Goal: Task Accomplishment & Management: Complete application form

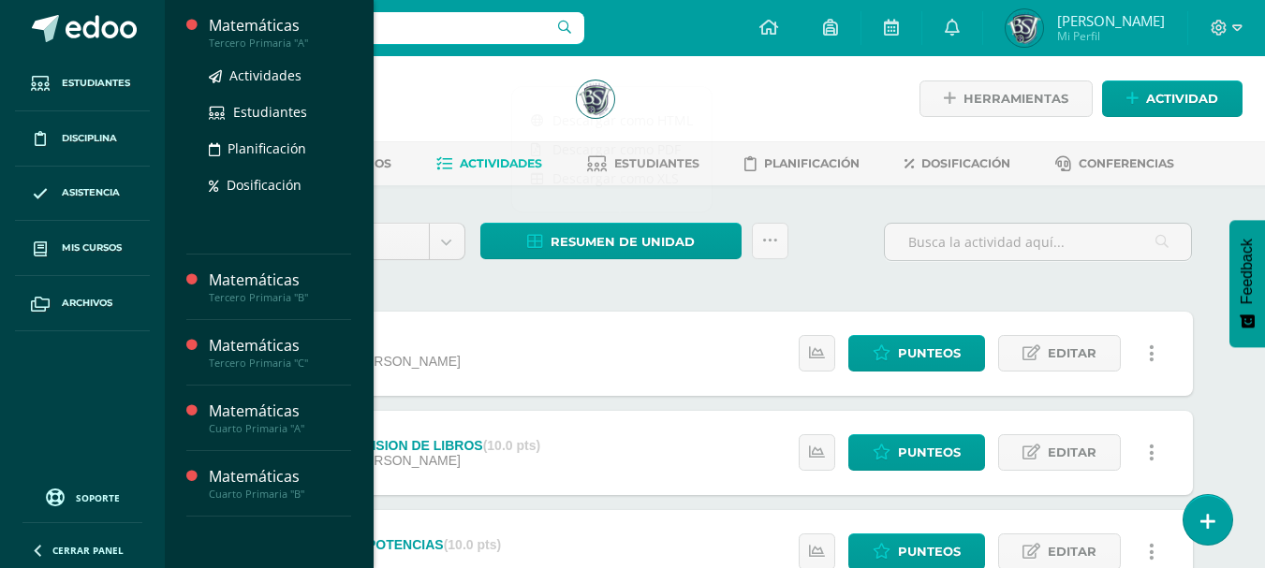
click at [244, 38] on div "Tercero Primaria "A"" at bounding box center [280, 43] width 142 height 13
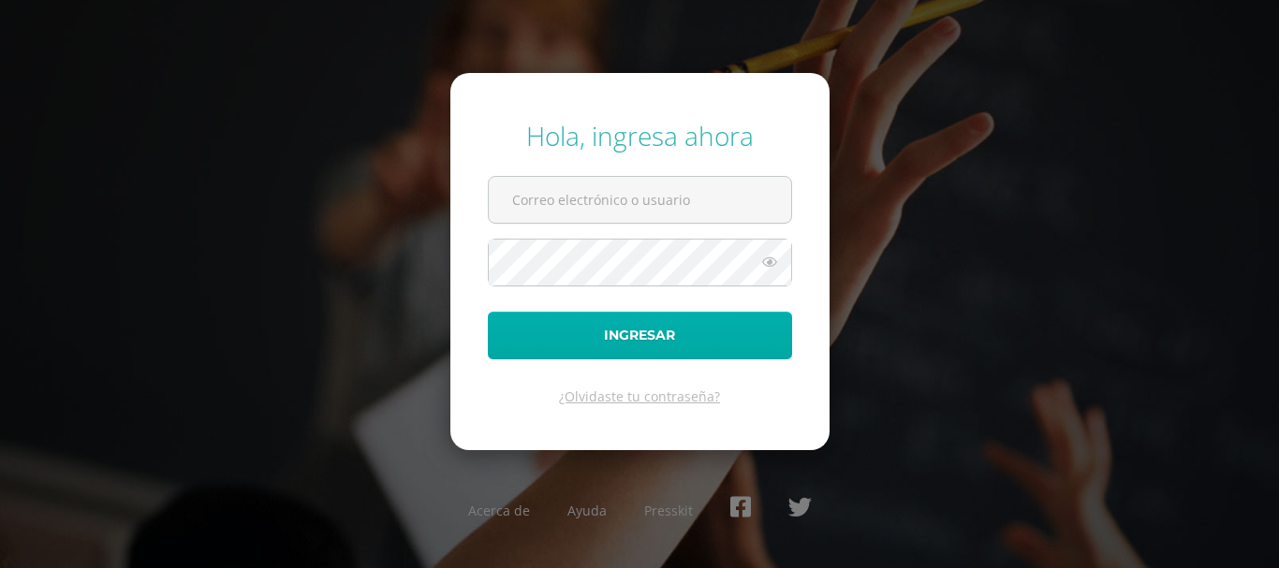
type input "bsimalij@bilinguesanjuan.edu.gt"
click at [608, 333] on button "Ingresar" at bounding box center [640, 336] width 304 height 48
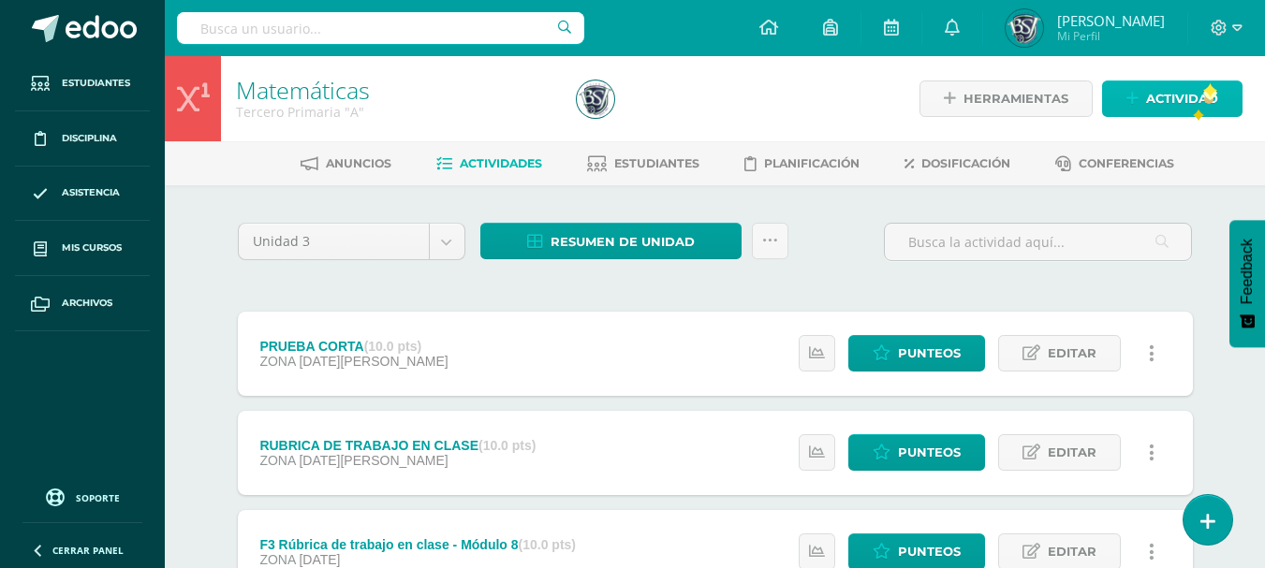
click at [1204, 94] on span "Actividad" at bounding box center [1182, 98] width 72 height 35
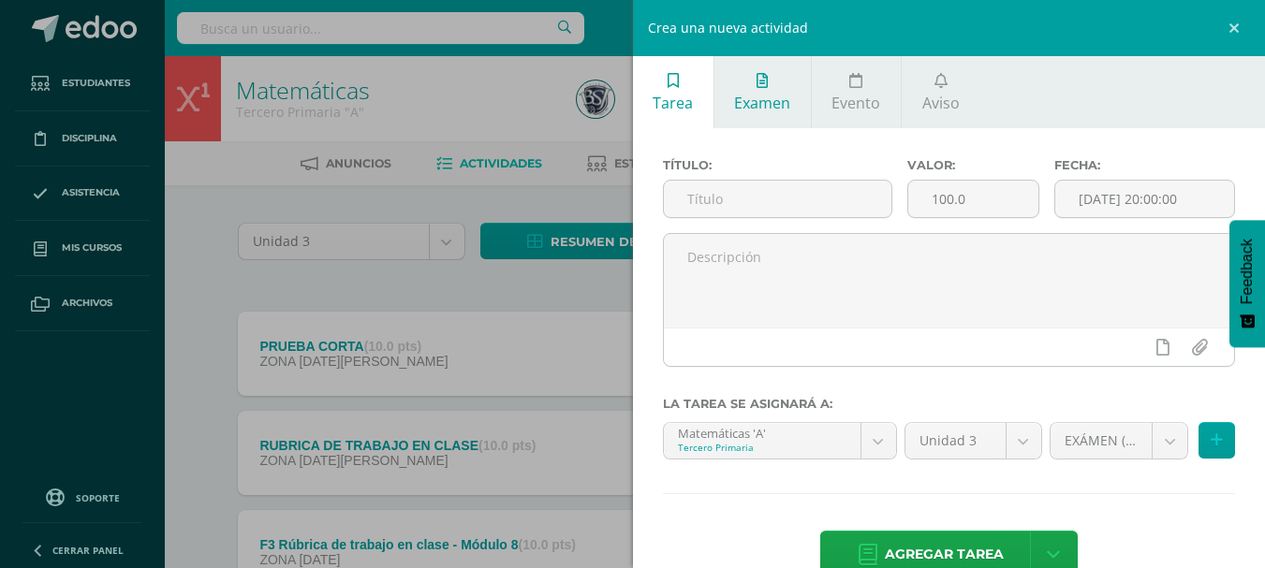
click at [765, 98] on span "Examen" at bounding box center [762, 103] width 56 height 21
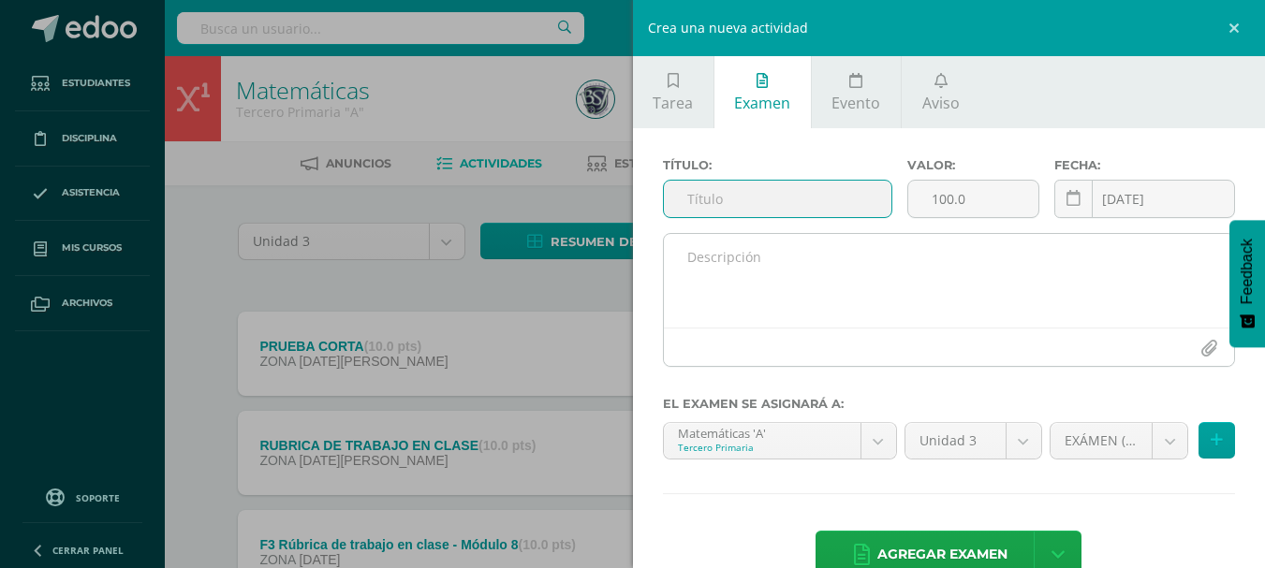
scroll to position [44, 0]
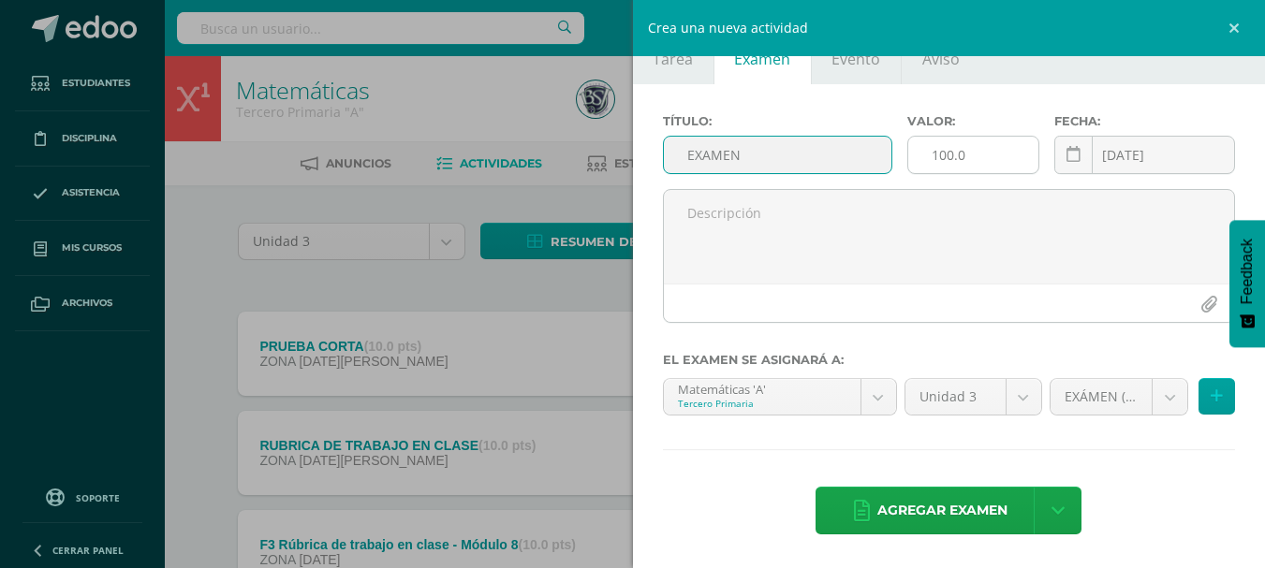
type input "EXAMEN"
click at [947, 154] on input "100.0" at bounding box center [973, 155] width 130 height 37
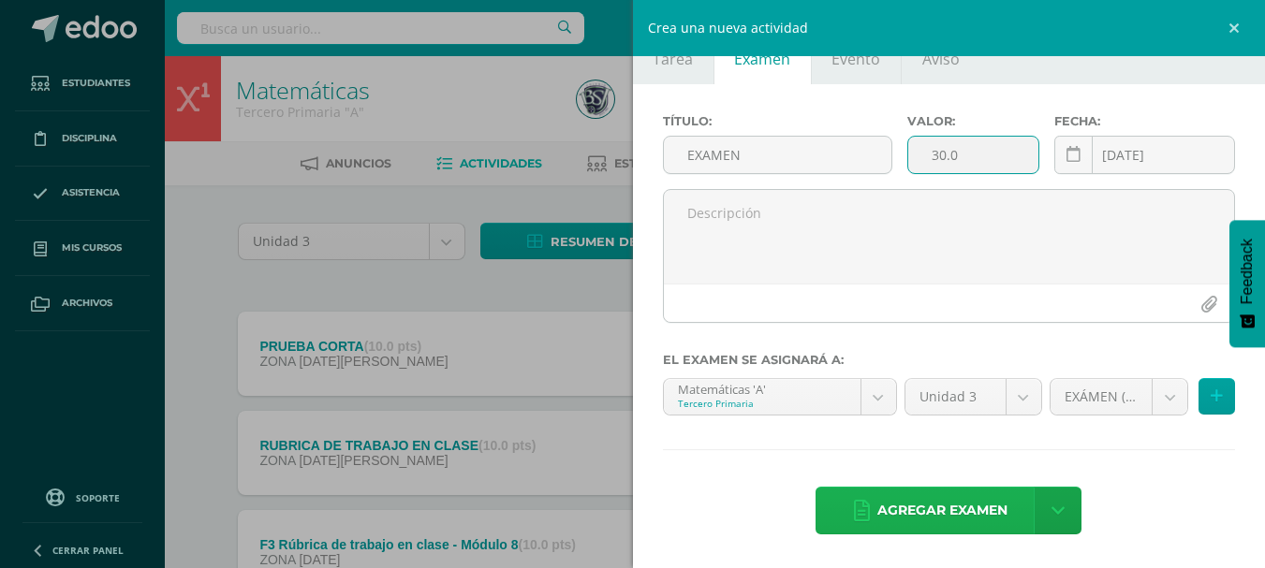
type input "30.0"
click at [934, 505] on span "Agregar examen" at bounding box center [943, 511] width 130 height 46
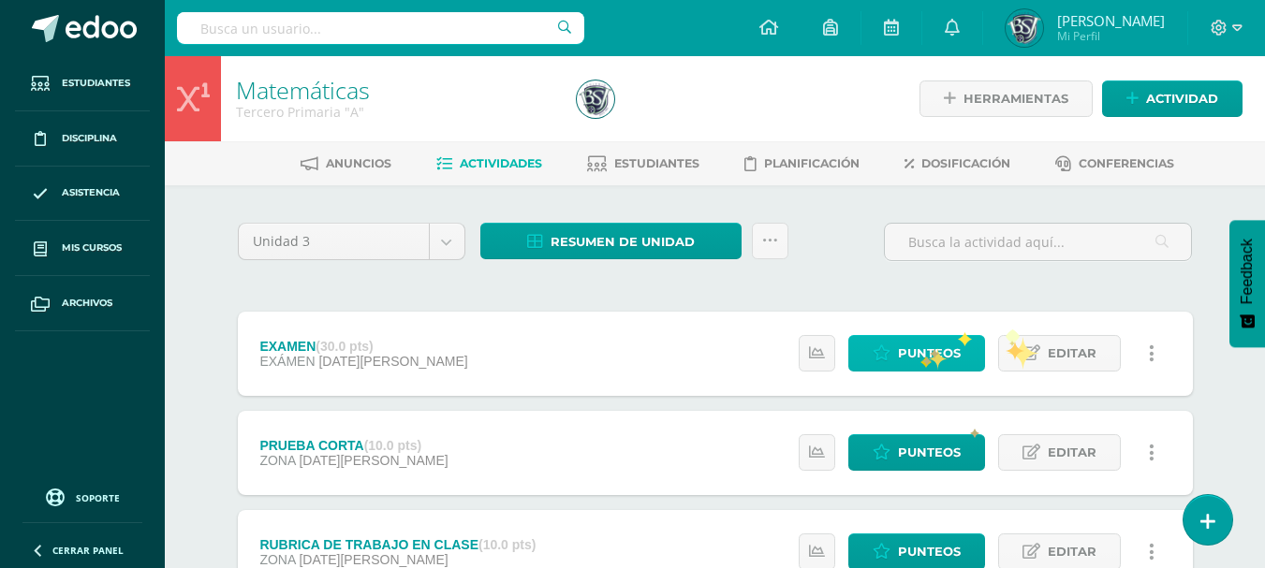
click at [920, 354] on span "Punteos" at bounding box center [929, 353] width 63 height 35
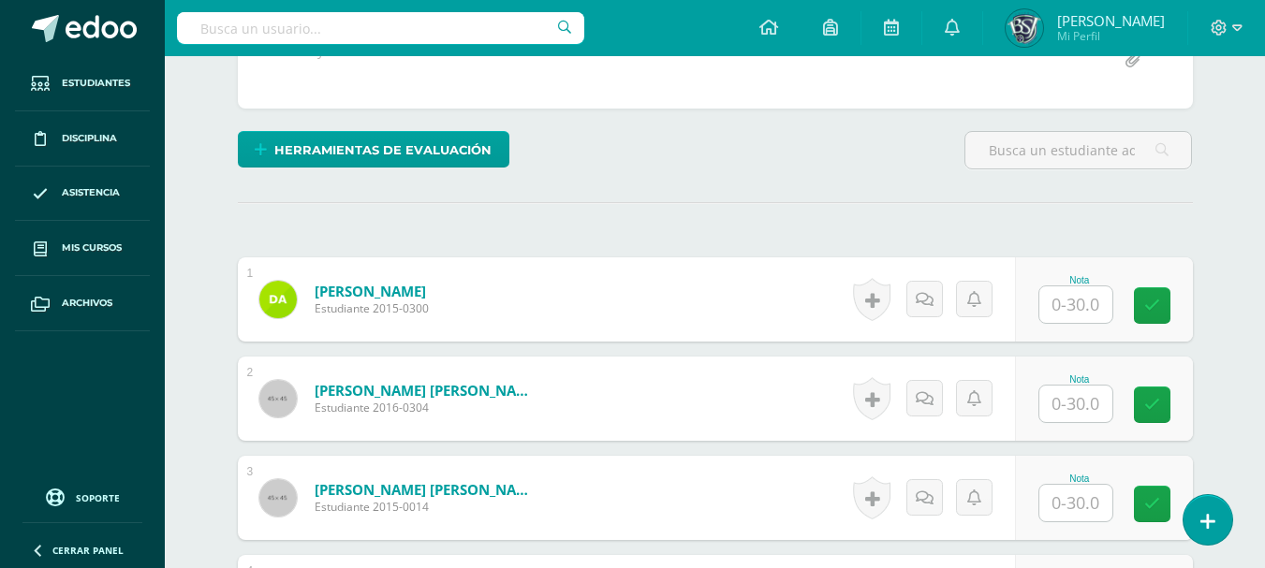
scroll to position [394, 0]
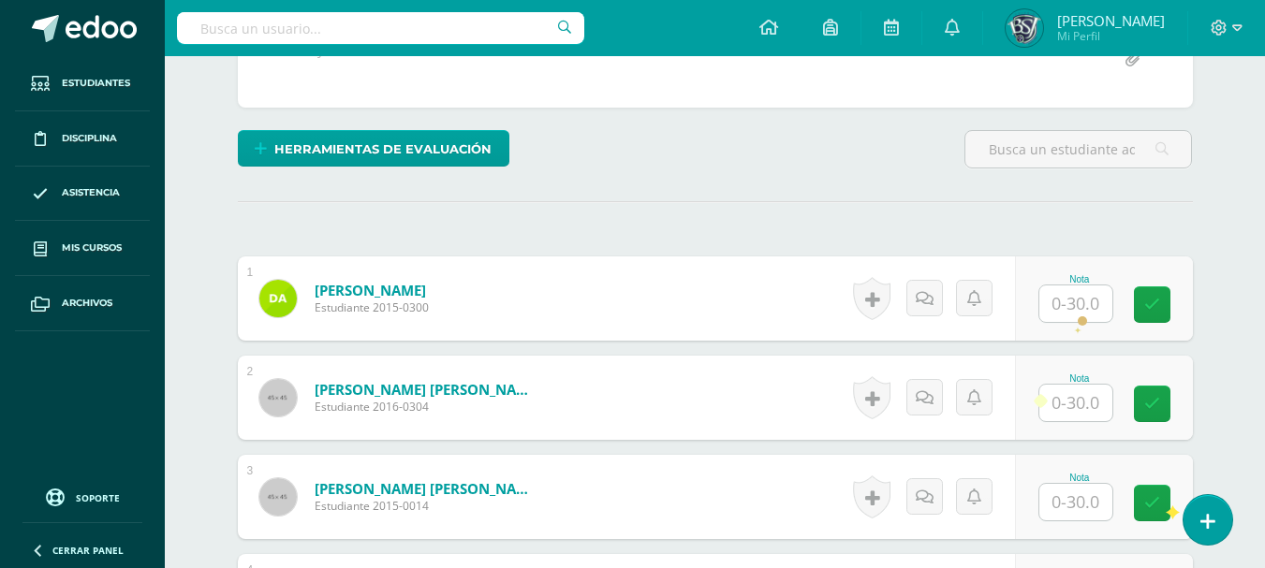
click at [1078, 310] on input "text" at bounding box center [1076, 304] width 73 height 37
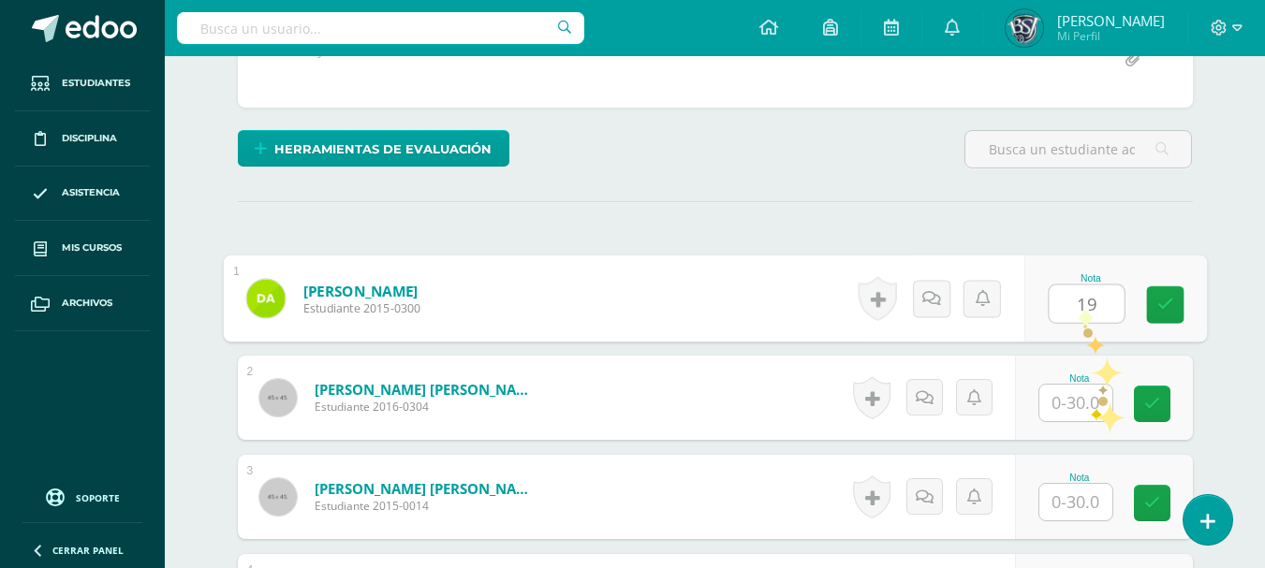
type input "19"
click at [1087, 410] on input "text" at bounding box center [1076, 403] width 73 height 37
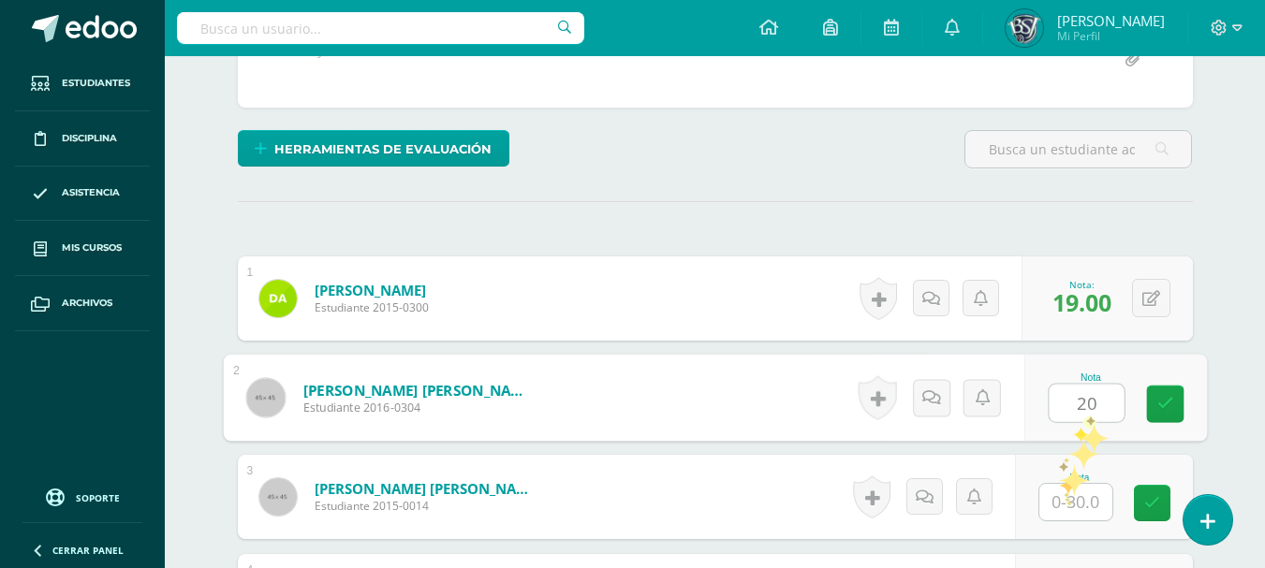
type input "20"
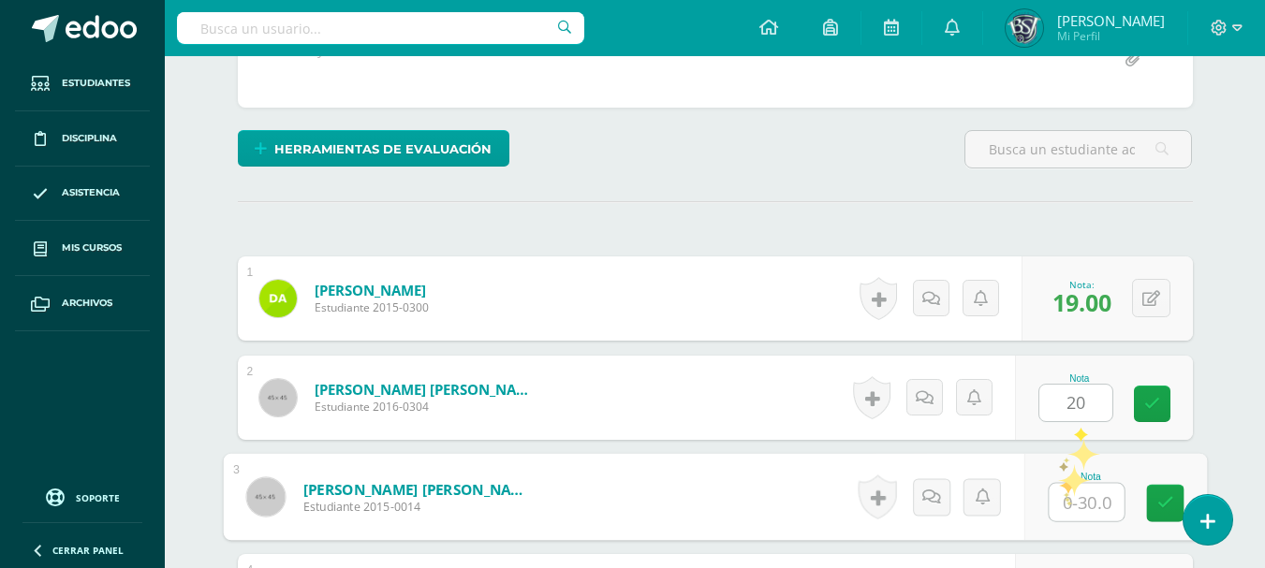
click at [1071, 505] on input "text" at bounding box center [1086, 502] width 75 height 37
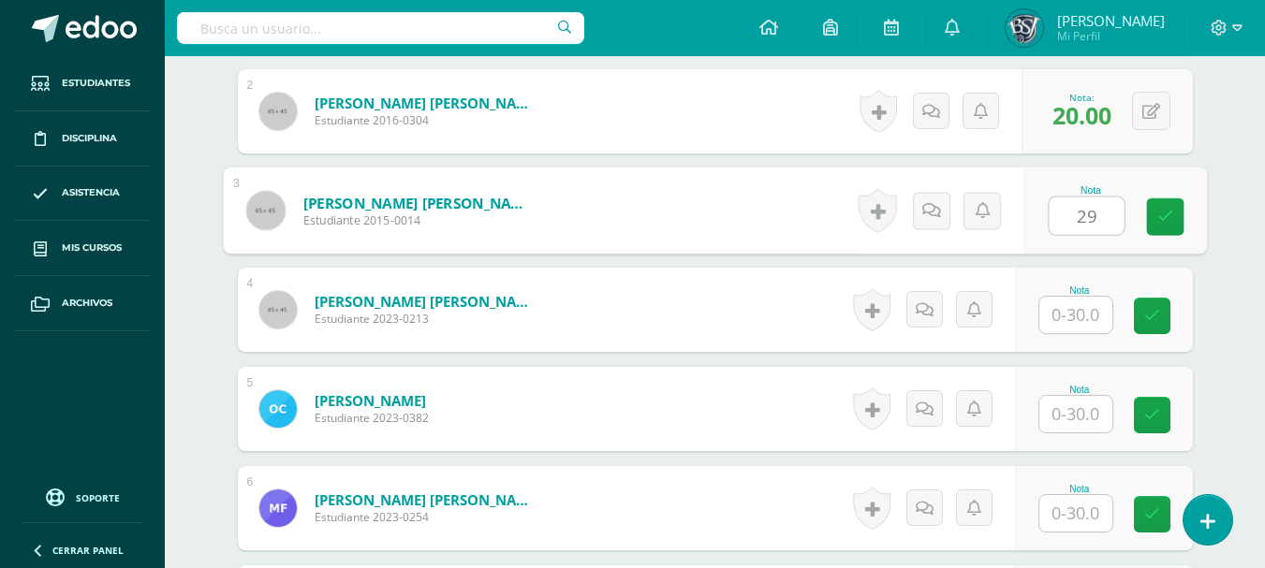
scroll to position [731, 0]
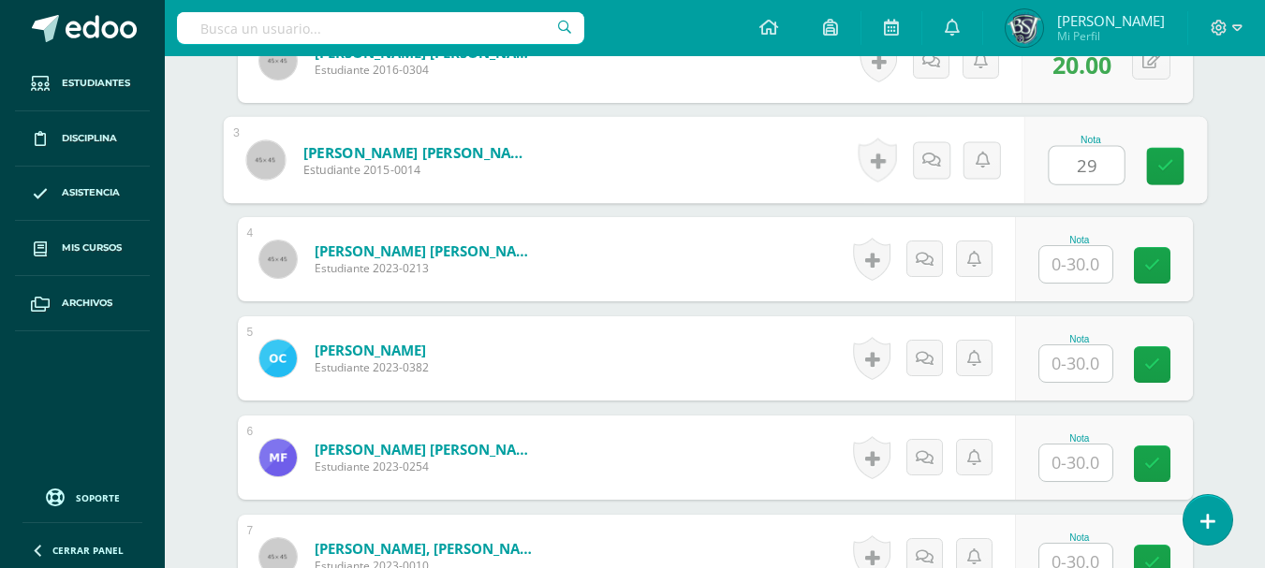
type input "29"
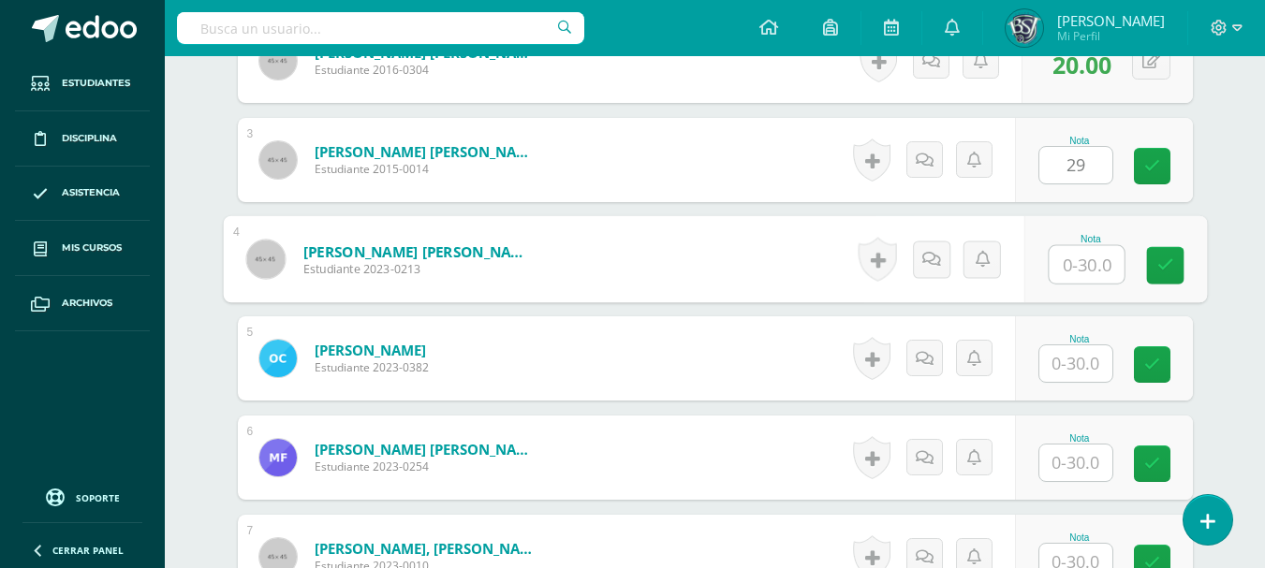
click at [1084, 261] on input "text" at bounding box center [1086, 264] width 75 height 37
type input "22"
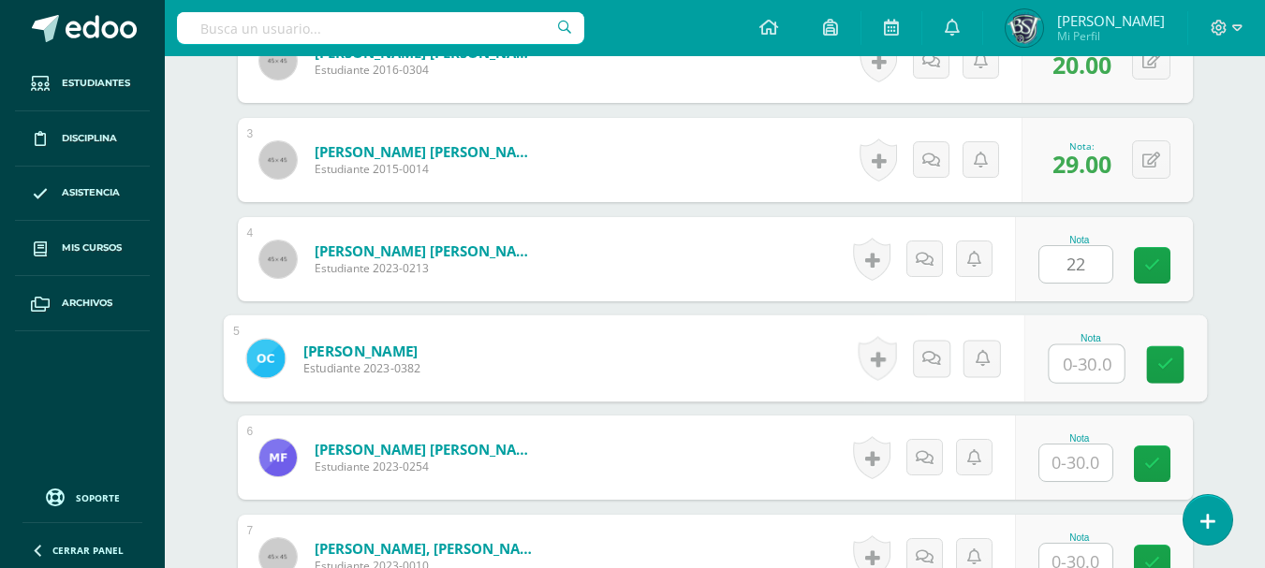
click at [1083, 365] on input "text" at bounding box center [1086, 364] width 75 height 37
type input "19"
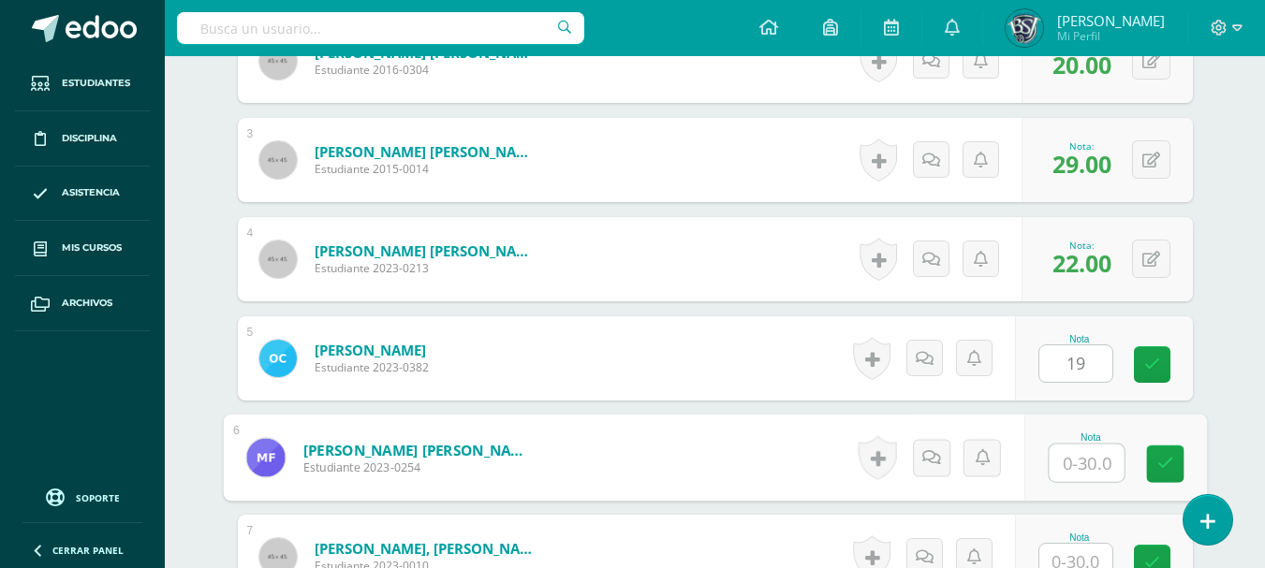
click at [1088, 463] on input "text" at bounding box center [1086, 463] width 75 height 37
type input "7"
click at [1085, 557] on input "text" at bounding box center [1076, 562] width 73 height 37
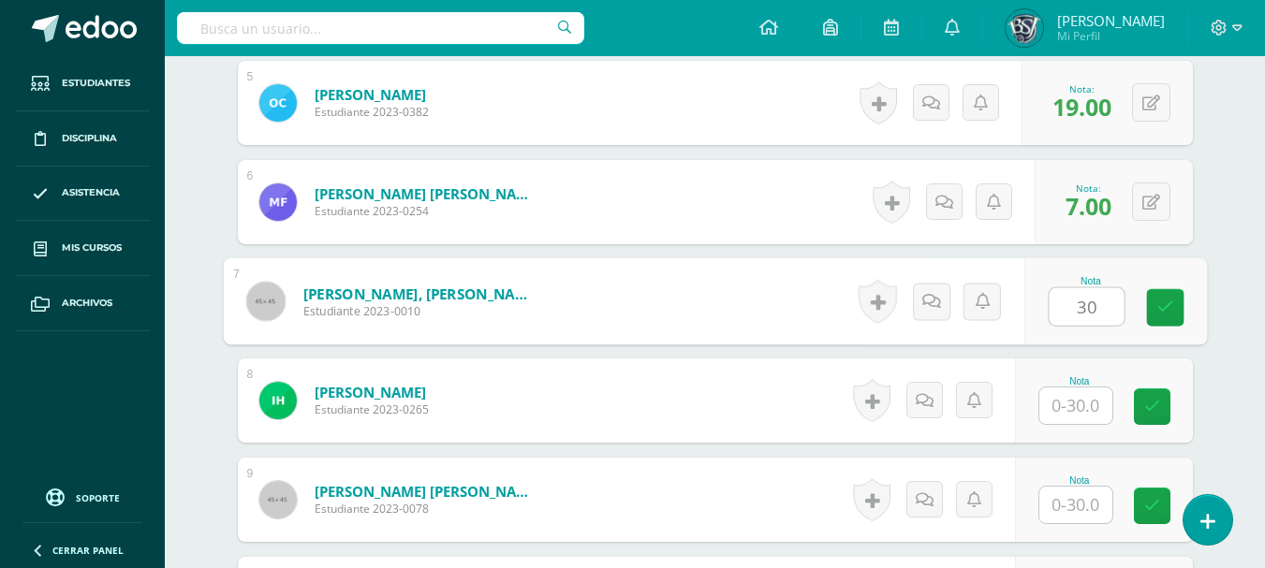
scroll to position [1137, 0]
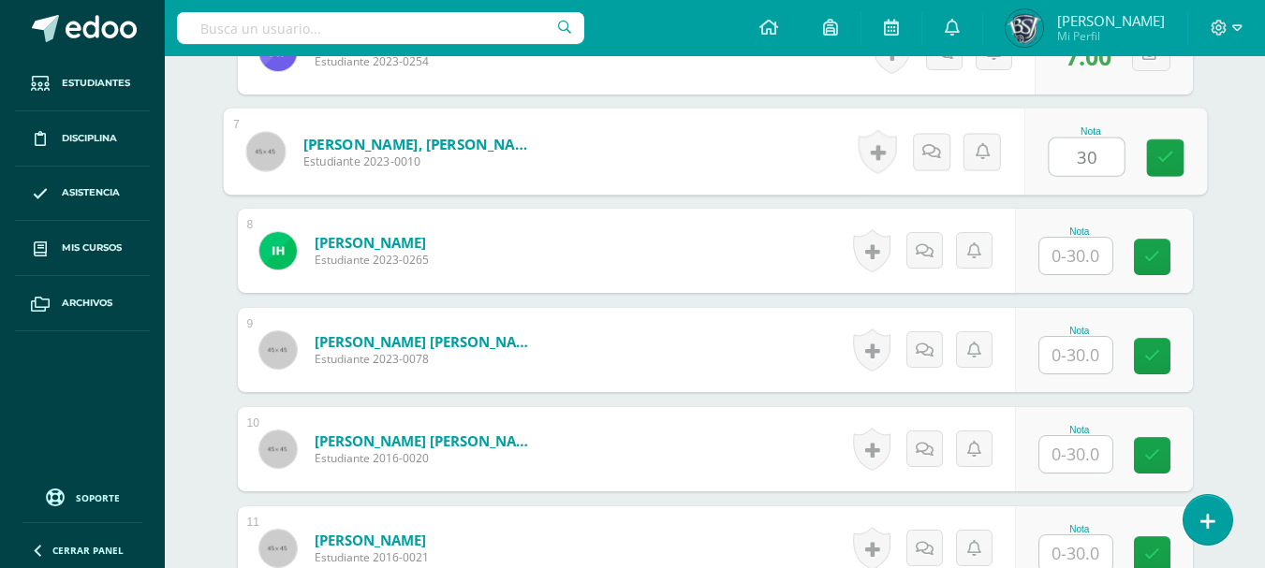
type input "30"
click at [1070, 258] on input "text" at bounding box center [1076, 256] width 73 height 37
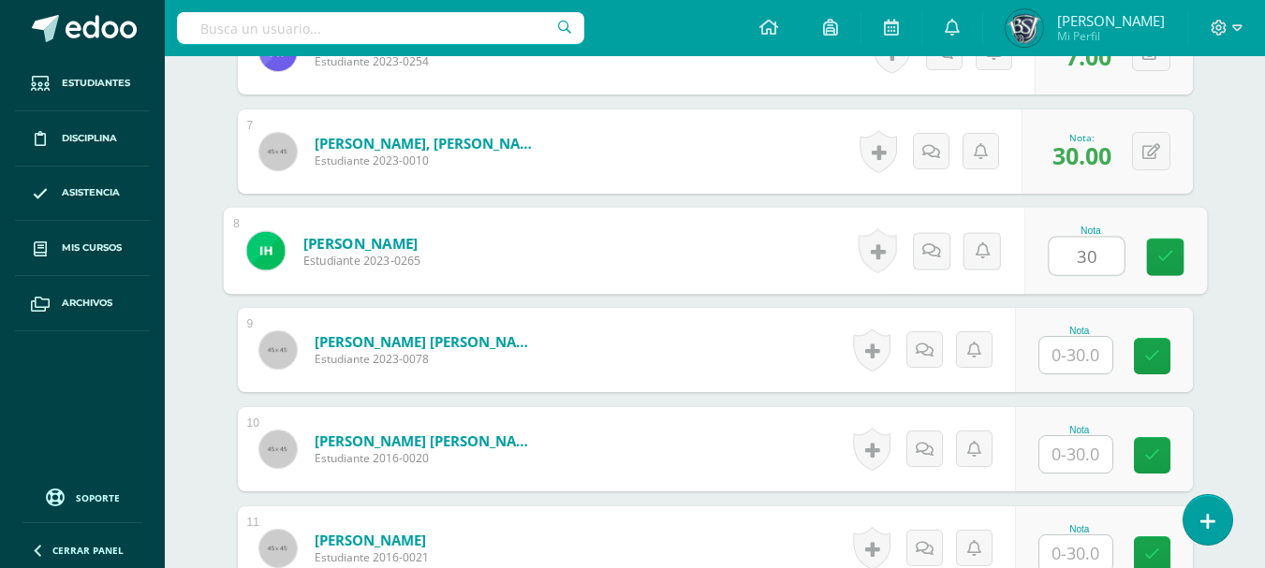
type input "30"
click at [1084, 366] on input "text" at bounding box center [1076, 355] width 73 height 37
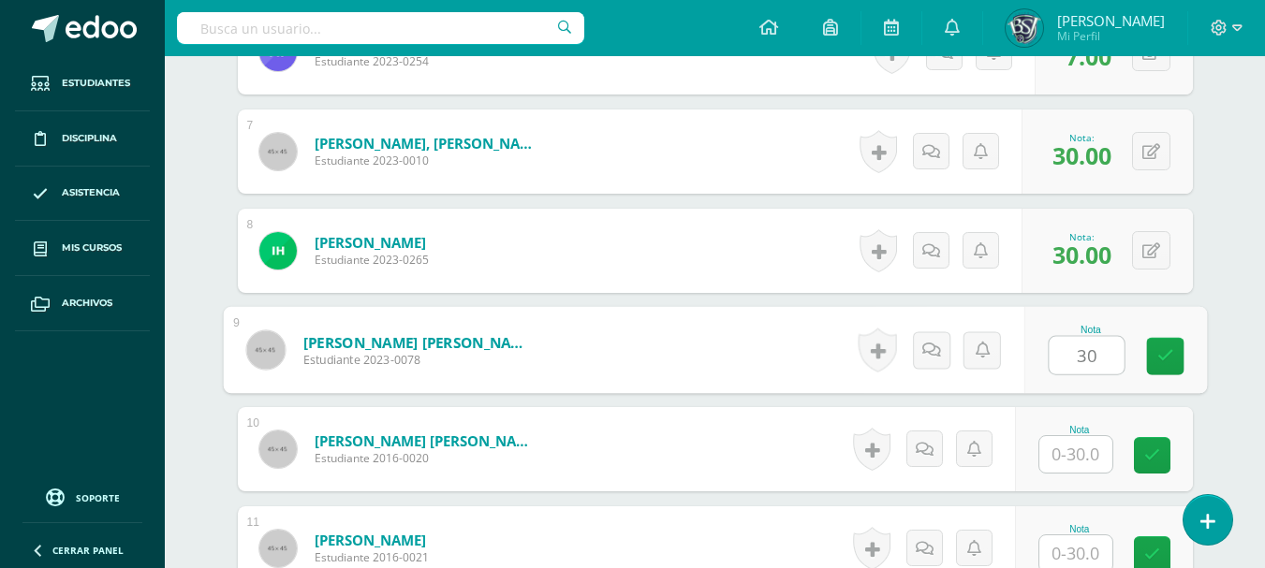
type input "30"
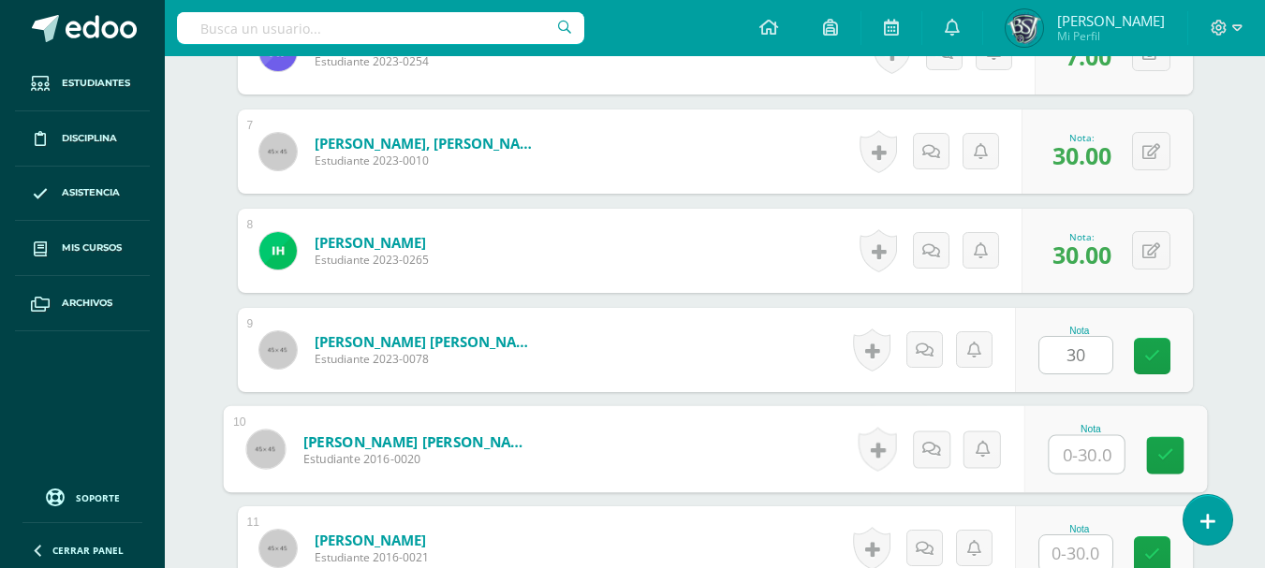
click at [1089, 457] on input "text" at bounding box center [1086, 454] width 75 height 37
type input "30"
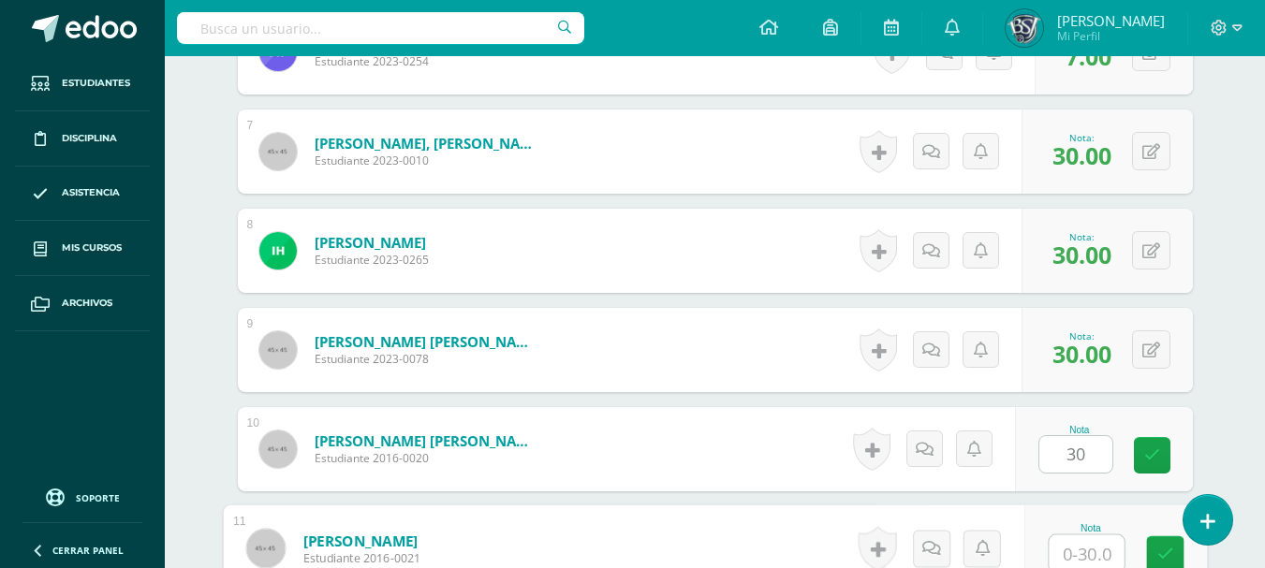
click at [1086, 550] on input "text" at bounding box center [1086, 554] width 75 height 37
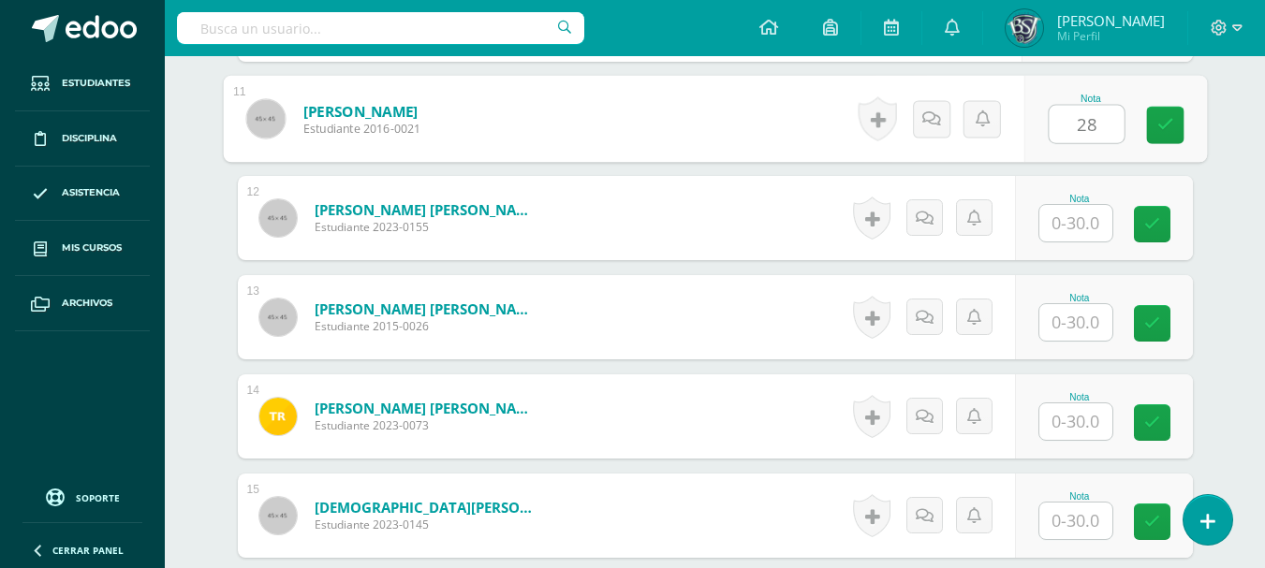
scroll to position [1574, 0]
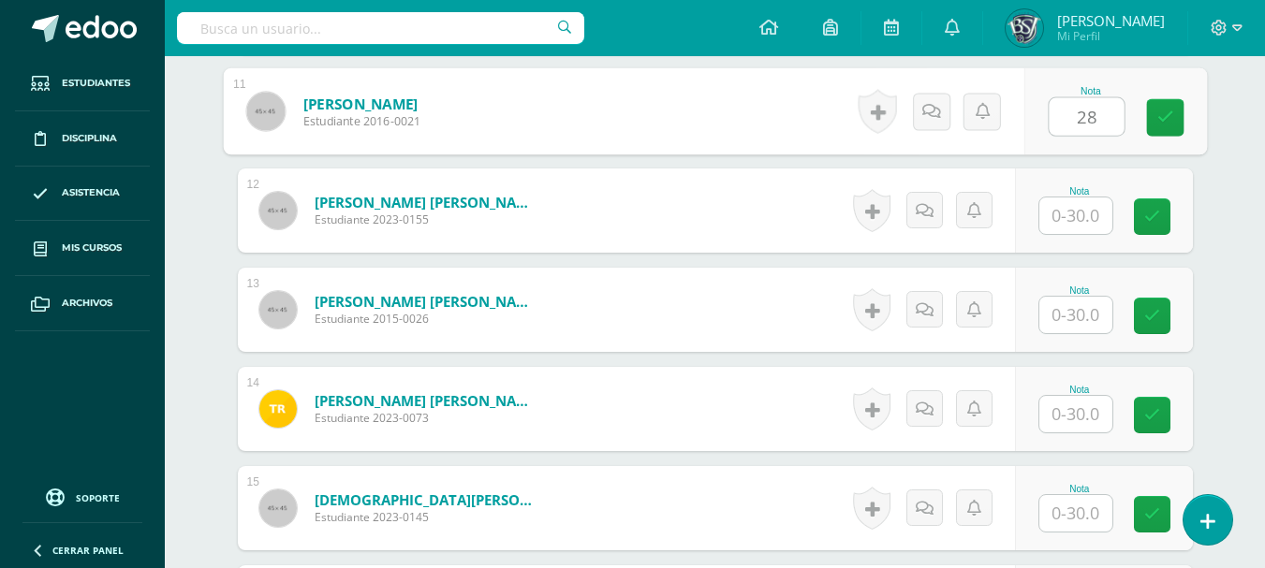
type input "28"
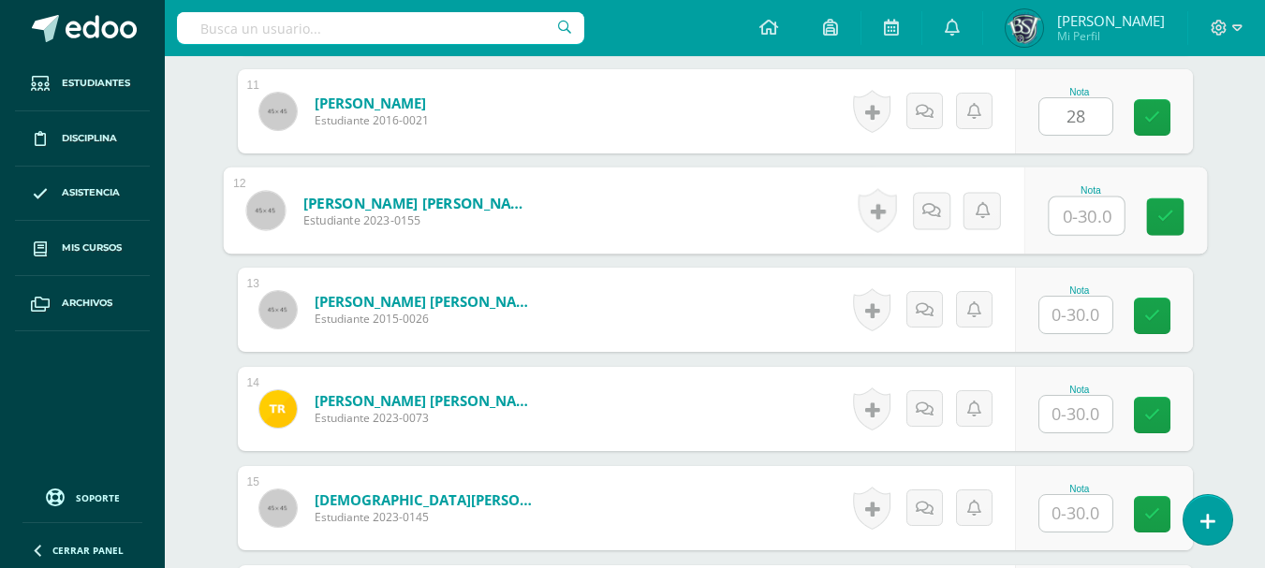
click at [1076, 210] on input "text" at bounding box center [1086, 216] width 75 height 37
type input "30"
click at [1083, 320] on input "text" at bounding box center [1076, 315] width 73 height 37
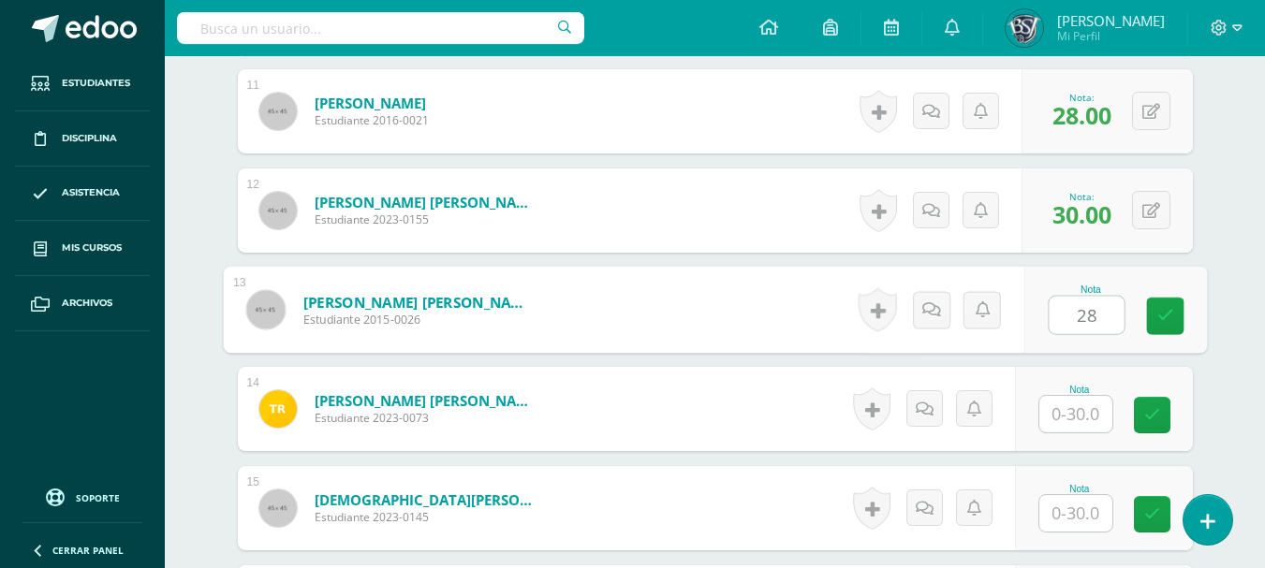
type input "28"
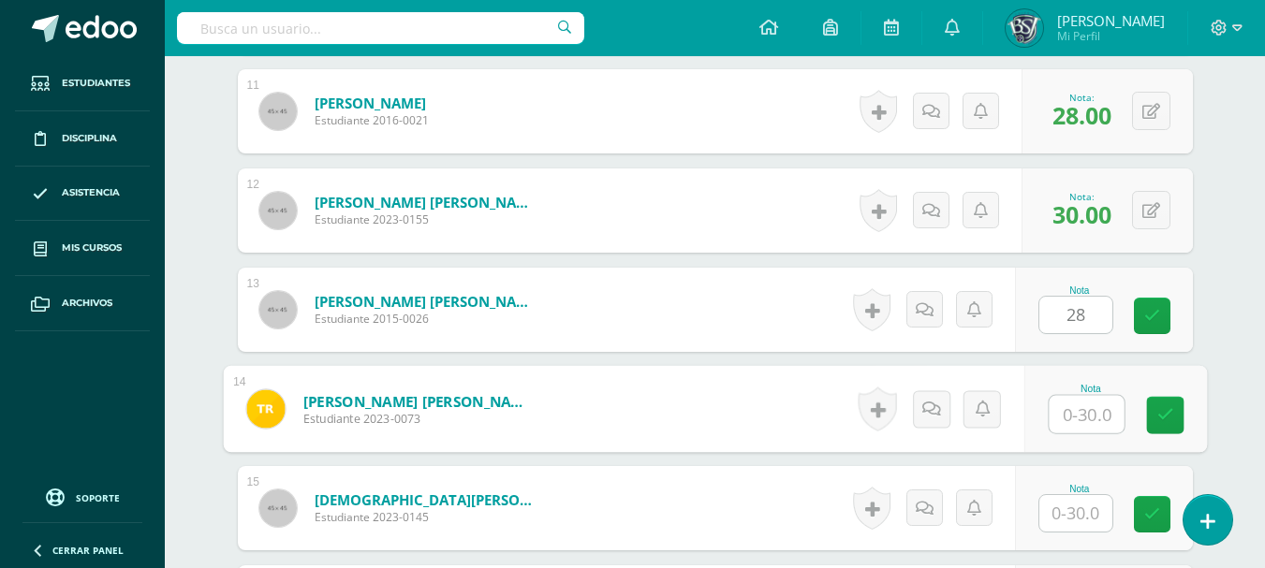
click at [1078, 411] on input "text" at bounding box center [1086, 414] width 75 height 37
type input "22"
click at [1074, 509] on input "text" at bounding box center [1076, 513] width 73 height 37
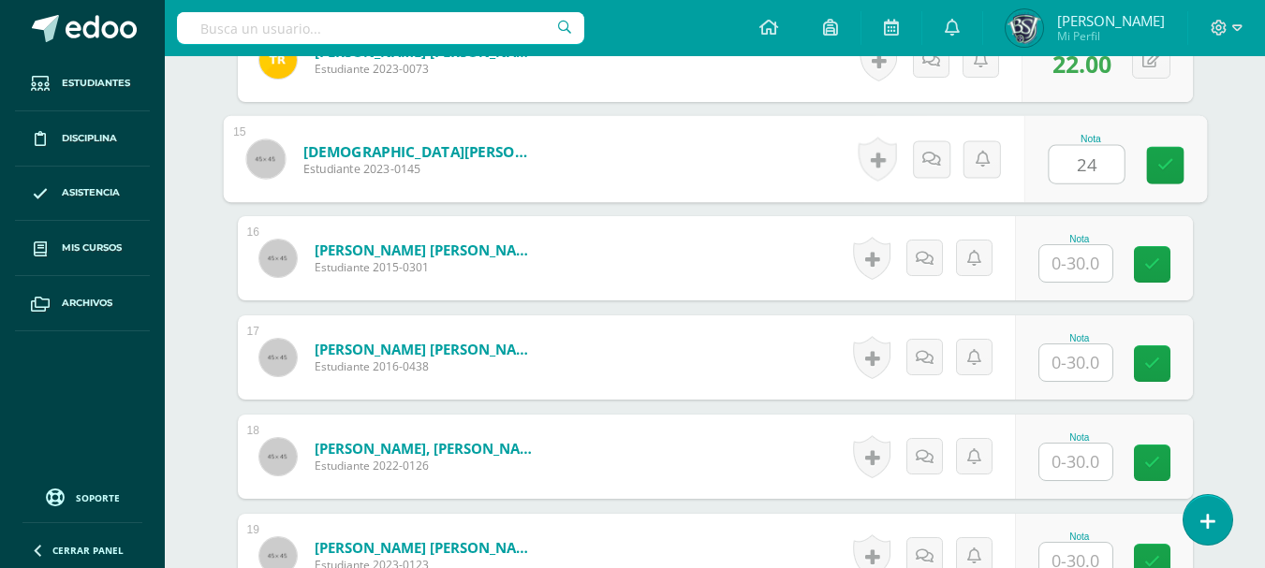
scroll to position [1973, 0]
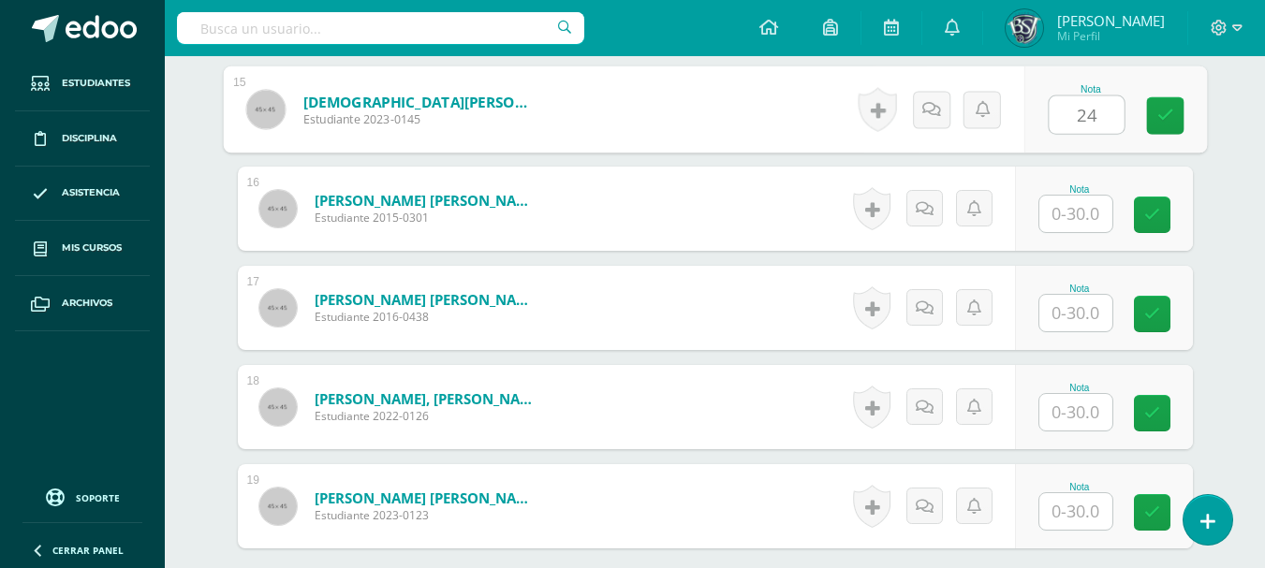
type input "24"
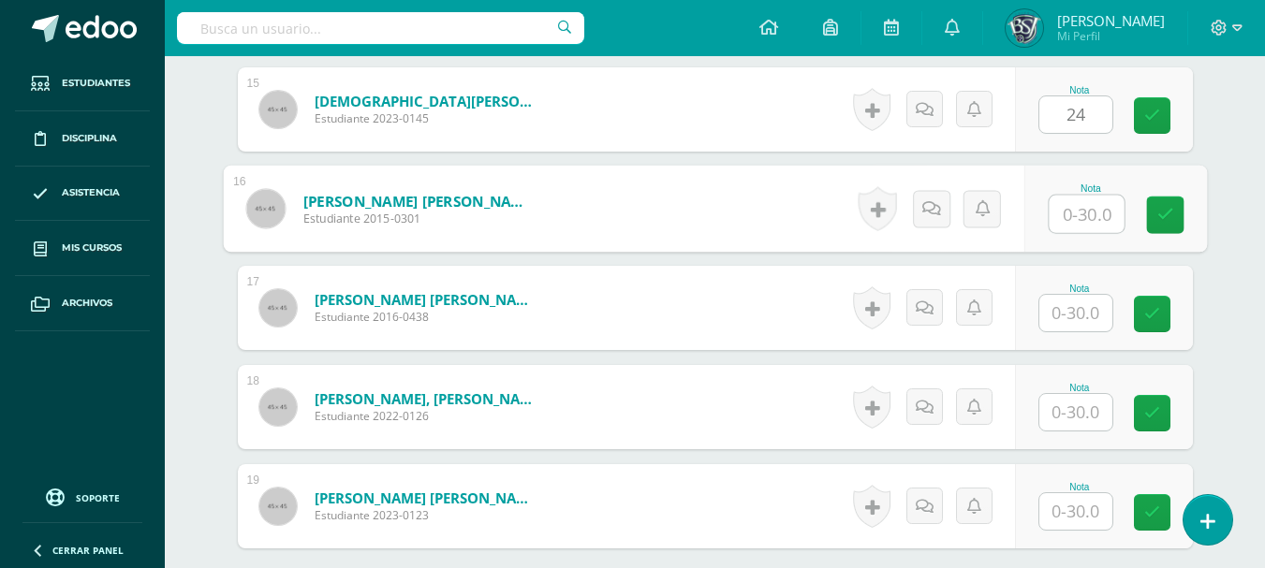
click at [1081, 211] on input "text" at bounding box center [1086, 214] width 75 height 37
type input "28"
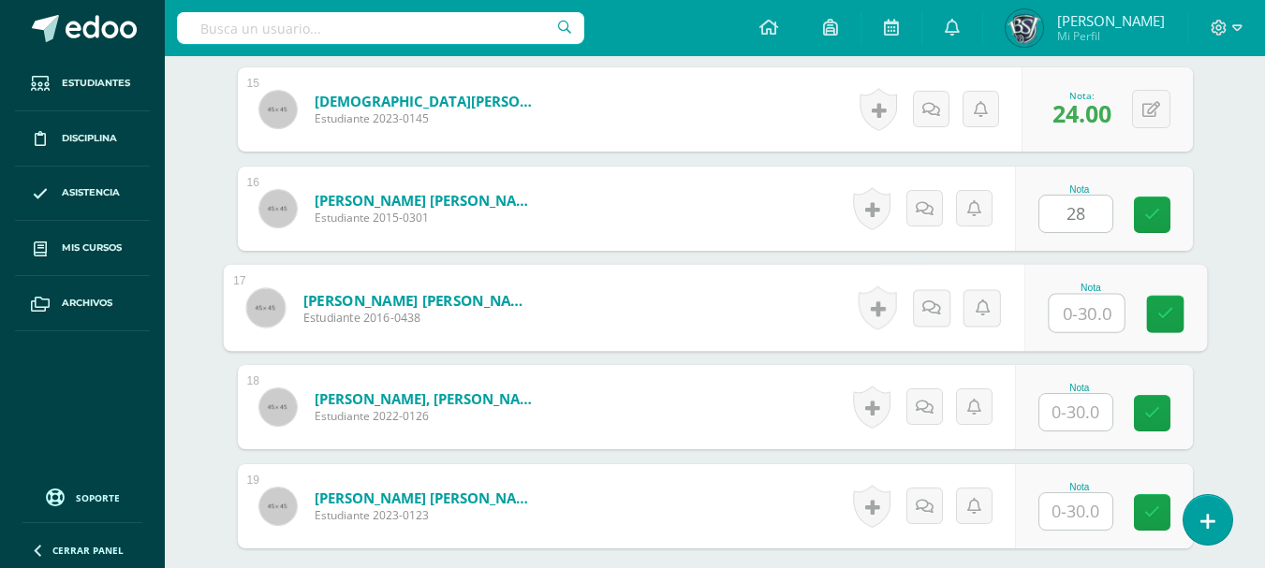
click at [1070, 319] on input "text" at bounding box center [1086, 313] width 75 height 37
type input "26"
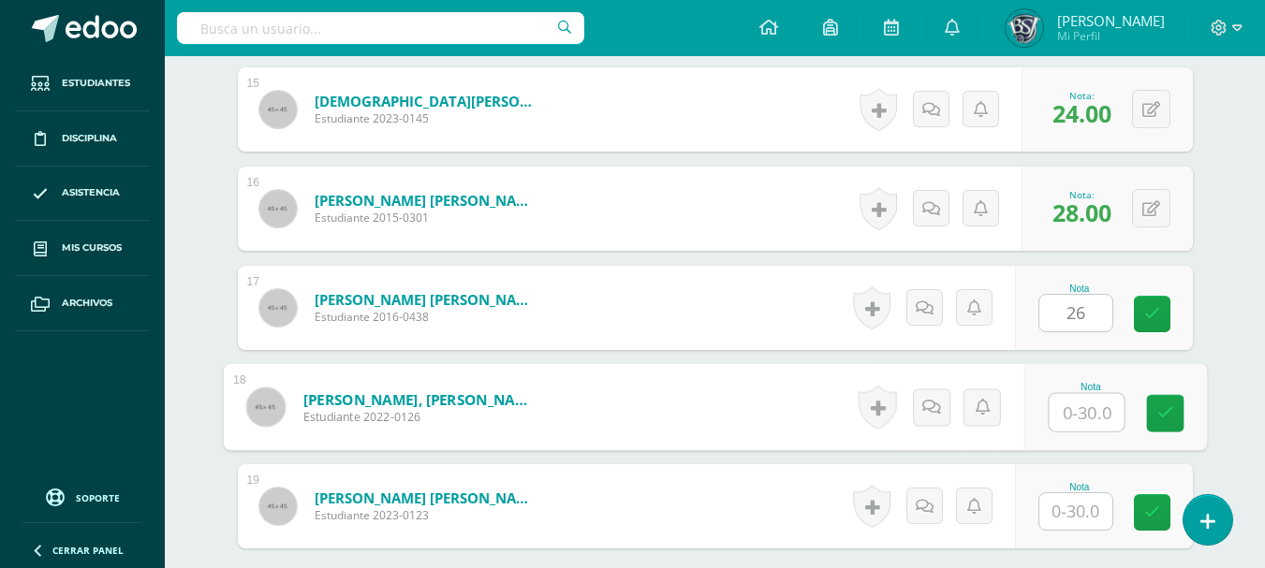
click at [1077, 418] on input "text" at bounding box center [1086, 412] width 75 height 37
type input "26"
click at [1083, 516] on input "text" at bounding box center [1076, 512] width 73 height 37
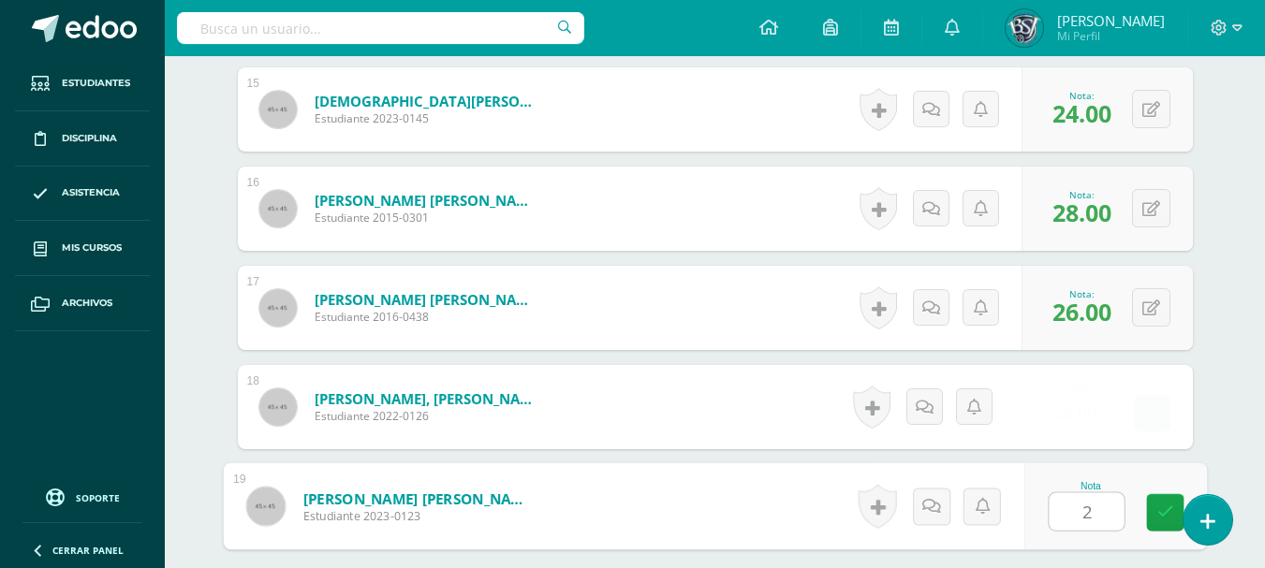
type input "28"
click at [1165, 513] on icon at bounding box center [1165, 513] width 17 height 16
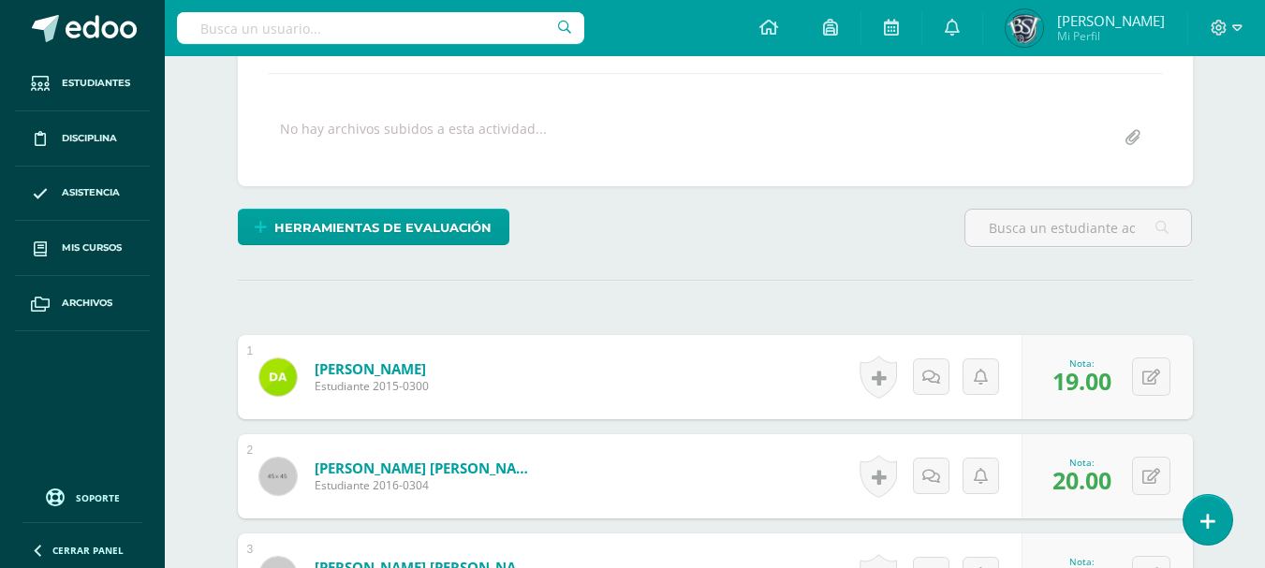
scroll to position [0, 0]
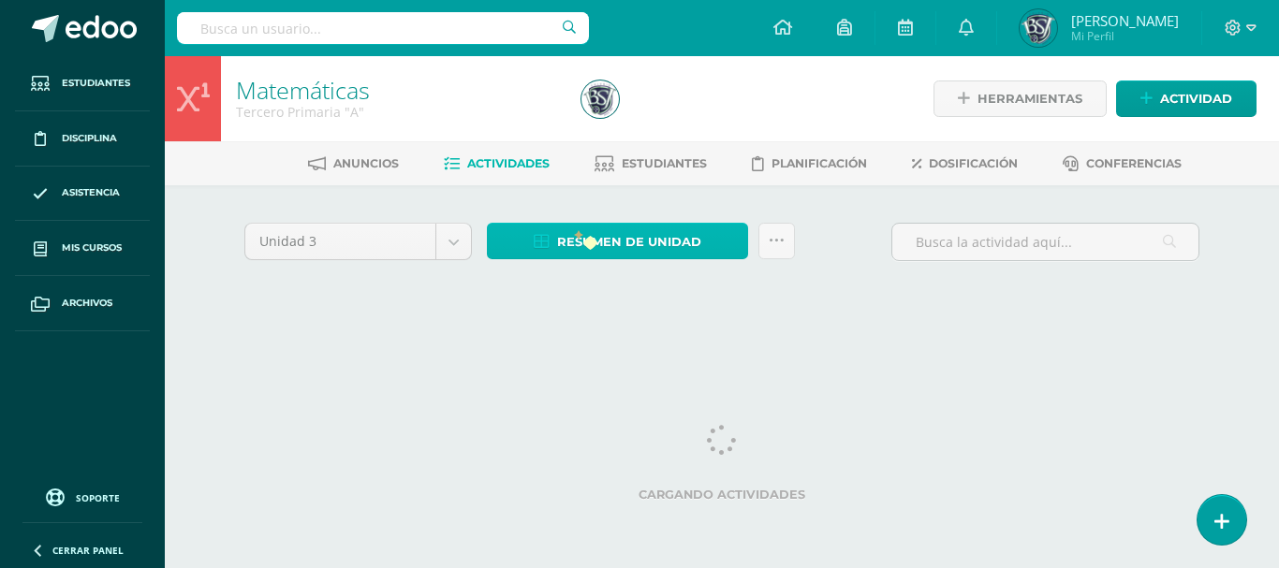
click at [583, 236] on span "Resumen de unidad" at bounding box center [629, 242] width 144 height 35
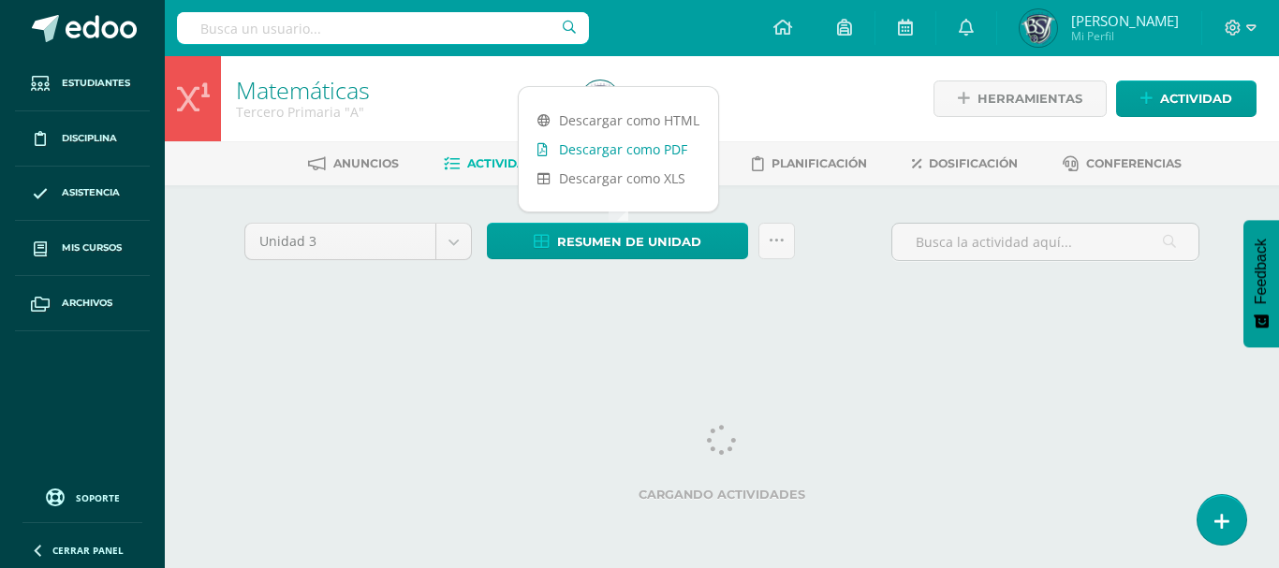
click at [606, 151] on link "Descargar como PDF" at bounding box center [618, 149] width 199 height 29
